Goal: Check status: Check status

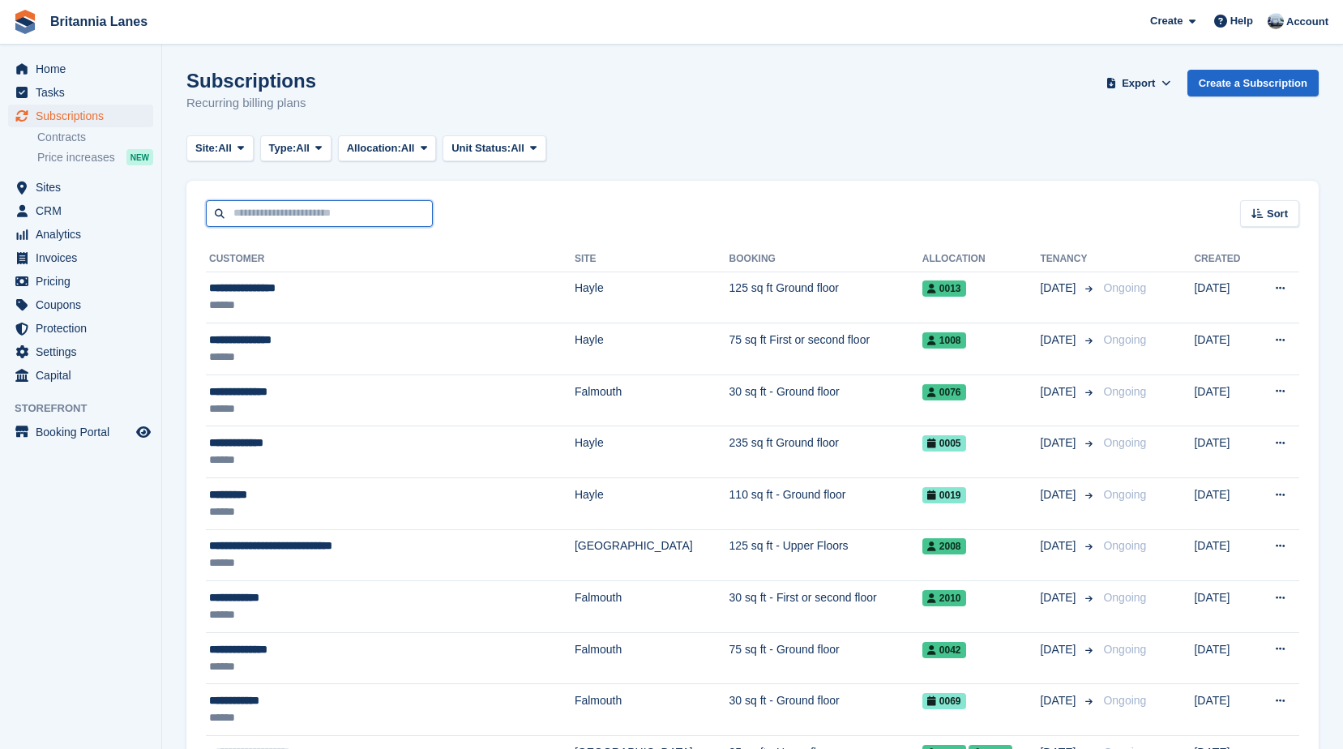
click at [295, 207] on input "text" at bounding box center [319, 213] width 227 height 27
type input "**********"
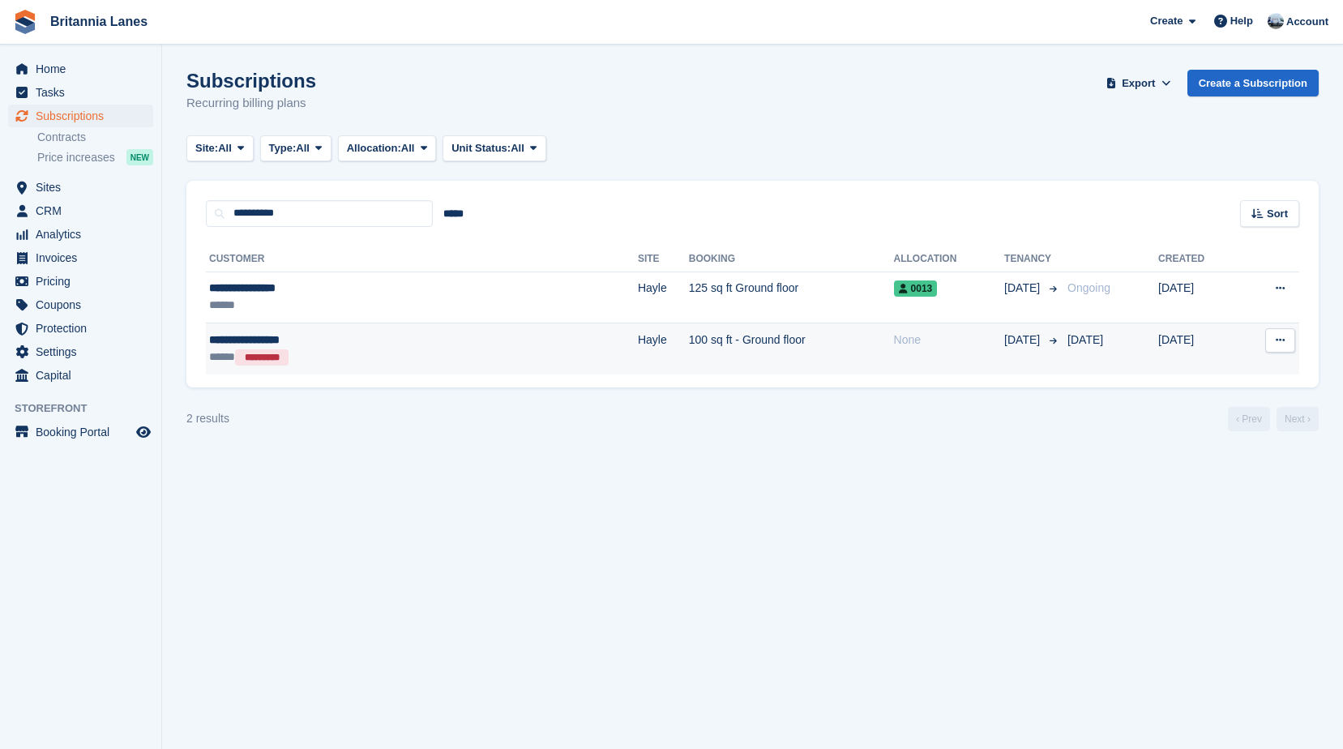
click at [375, 353] on div "***** *********" at bounding box center [330, 357] width 242 height 17
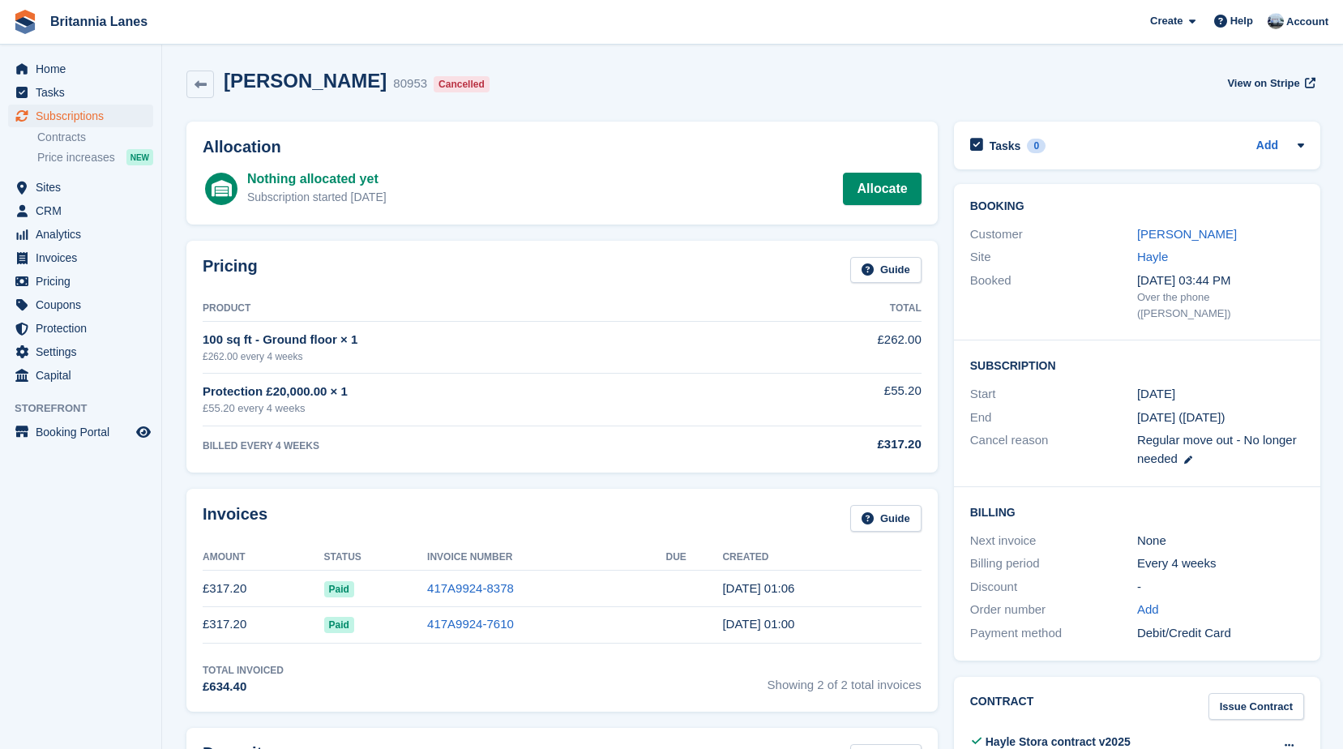
click at [453, 152] on h2 "Allocation" at bounding box center [562, 147] width 719 height 19
